Goal: Transaction & Acquisition: Purchase product/service

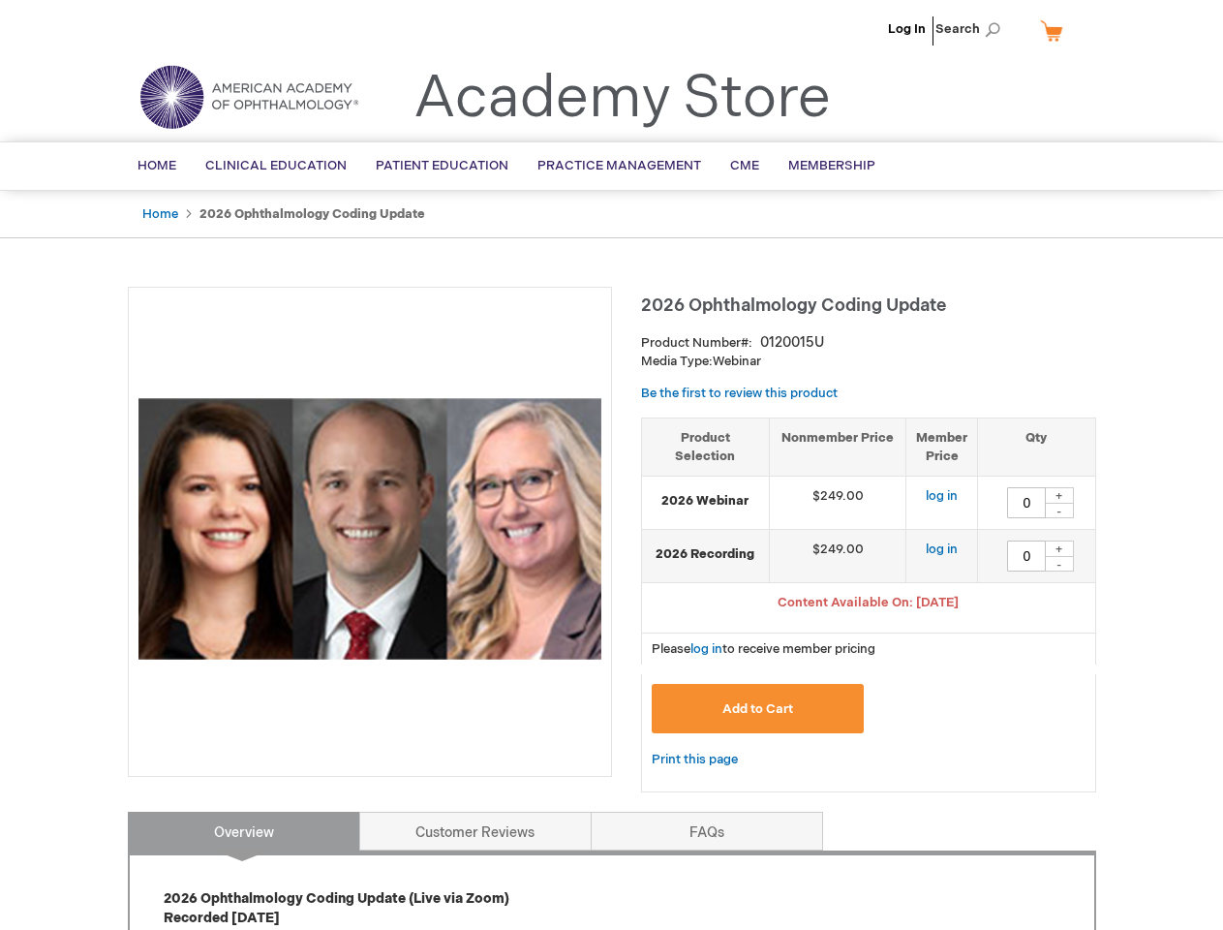
click at [611, 465] on div at bounding box center [370, 532] width 484 height 490
click at [973, 29] on span "Search" at bounding box center [973, 29] width 74 height 39
click at [869, 604] on span "Content Available On: [DATE]" at bounding box center [868, 602] width 181 height 15
click at [1060, 495] on div "+" at bounding box center [1059, 495] width 29 height 16
click at [1060, 510] on div "-" at bounding box center [1059, 510] width 29 height 15
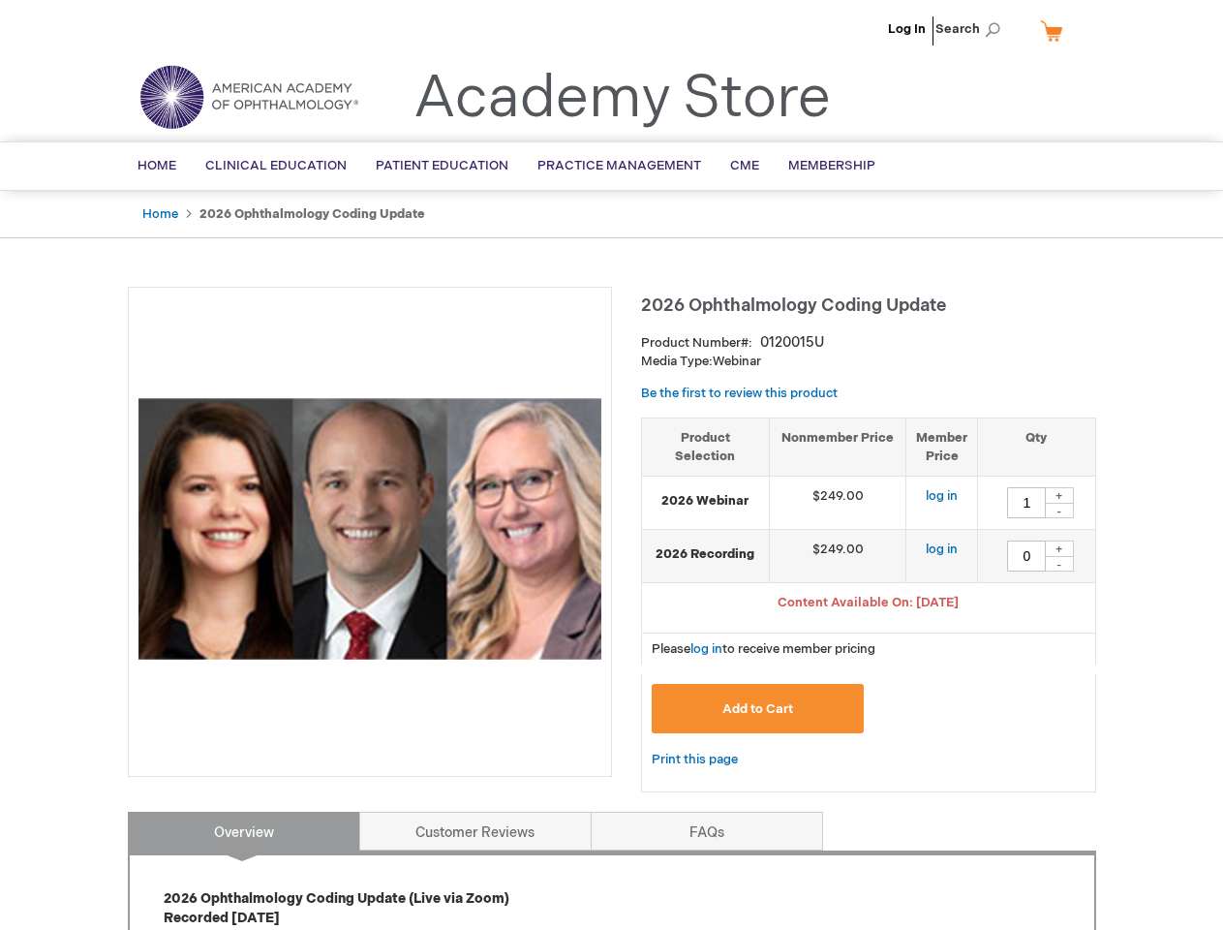
type input "0"
click at [1060, 548] on div "+" at bounding box center [1059, 548] width 29 height 16
click at [1060, 564] on div "-" at bounding box center [1059, 563] width 29 height 15
type input "0"
